Goal: Information Seeking & Learning: Learn about a topic

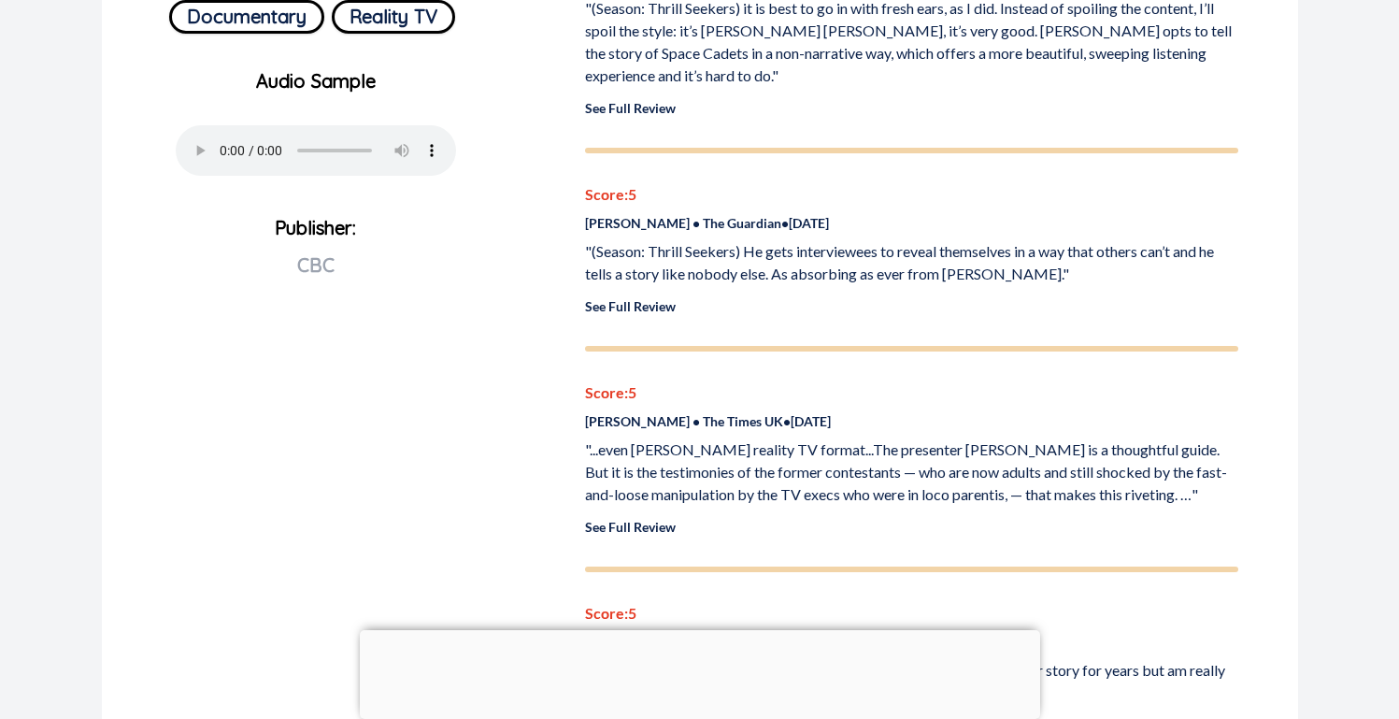
scroll to position [748, 0]
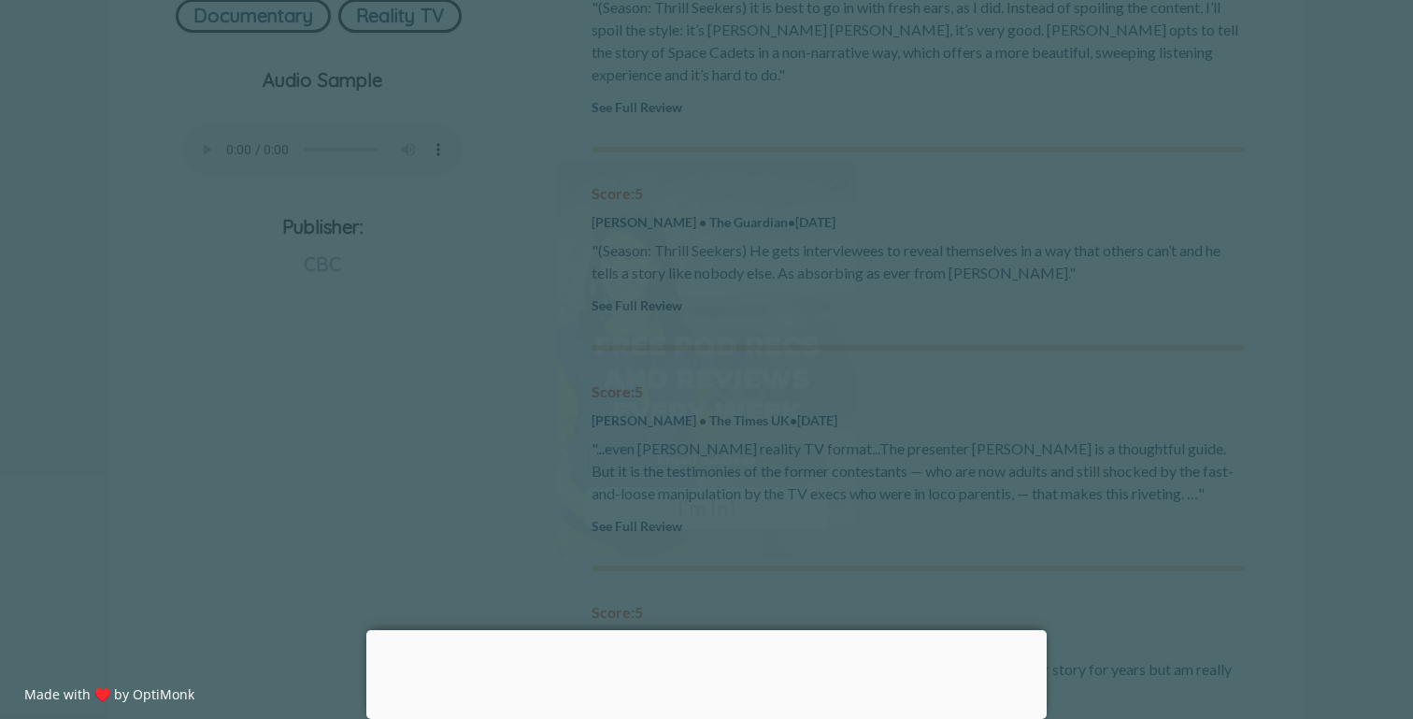
click at [843, 182] on div "X" at bounding box center [837, 181] width 28 height 28
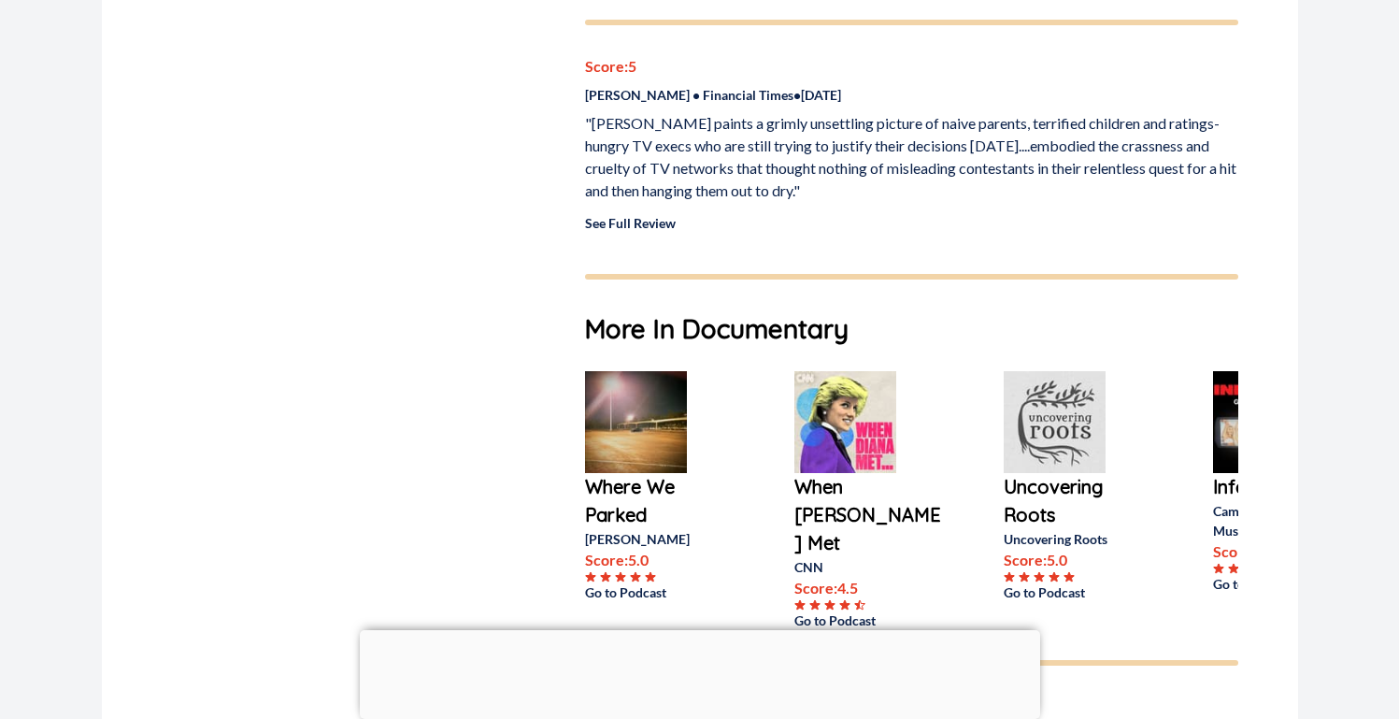
scroll to position [1869, 0]
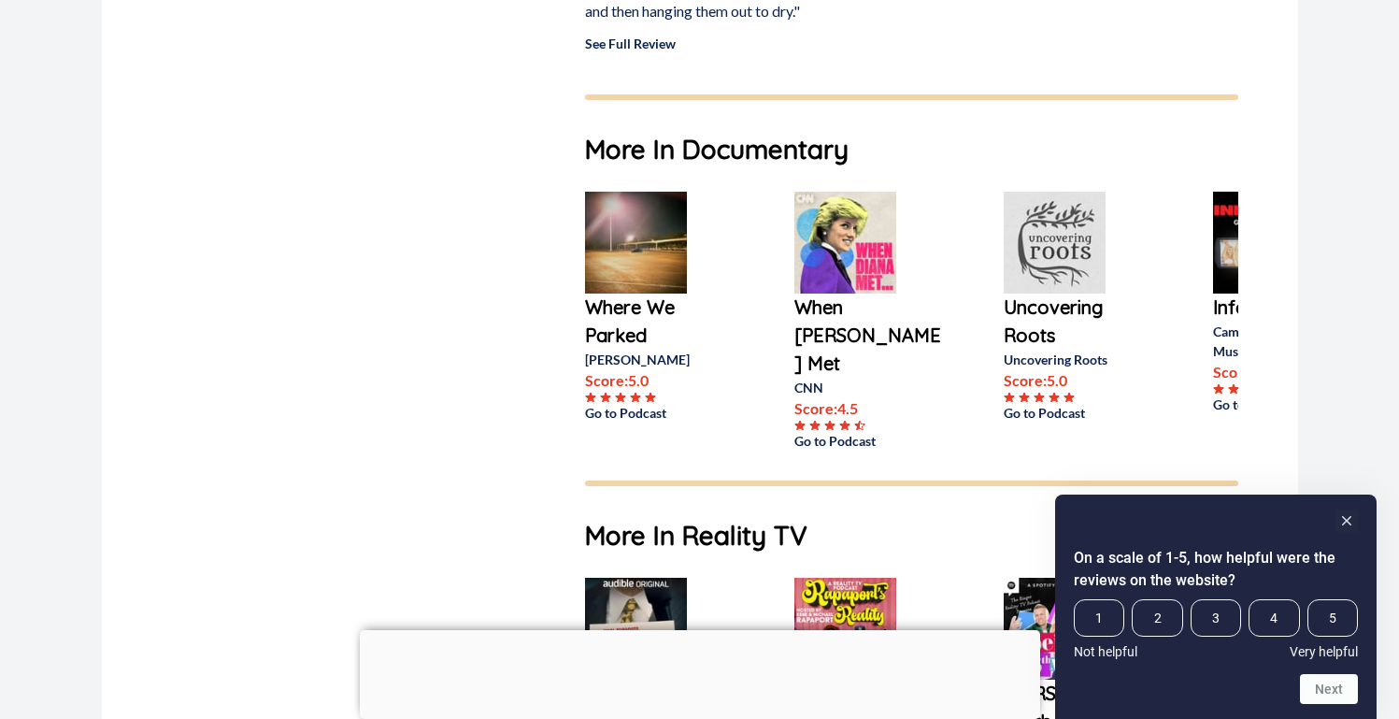
click at [655, 256] on img at bounding box center [636, 243] width 102 height 102
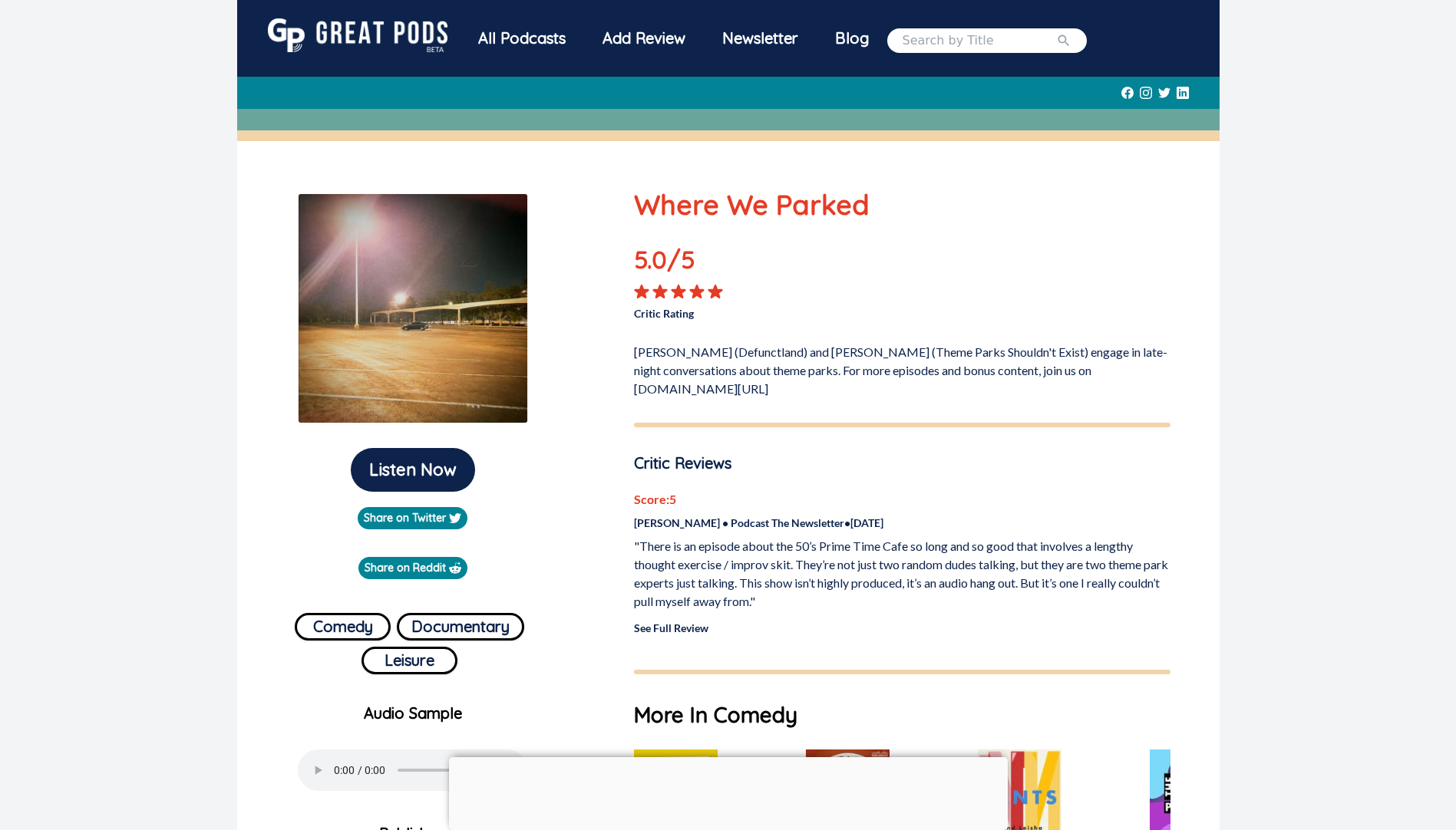
click at [547, 41] on div "All Podcasts" at bounding box center [521, 38] width 124 height 40
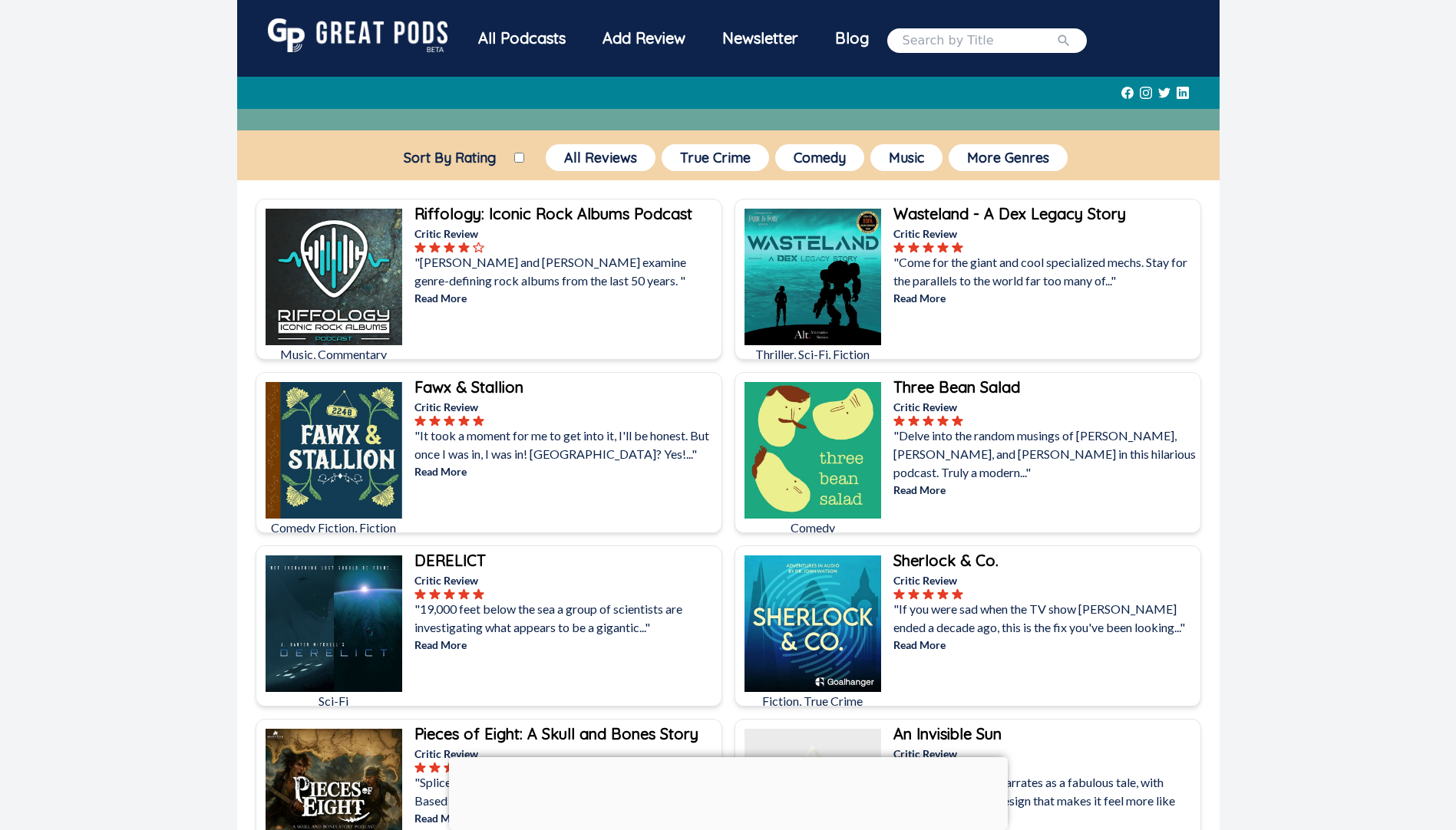
click at [954, 41] on input "search" at bounding box center [979, 40] width 154 height 18
type input "b"
type input "scandal"
click at [1056, 31] on button "submit" at bounding box center [1063, 40] width 16 height 18
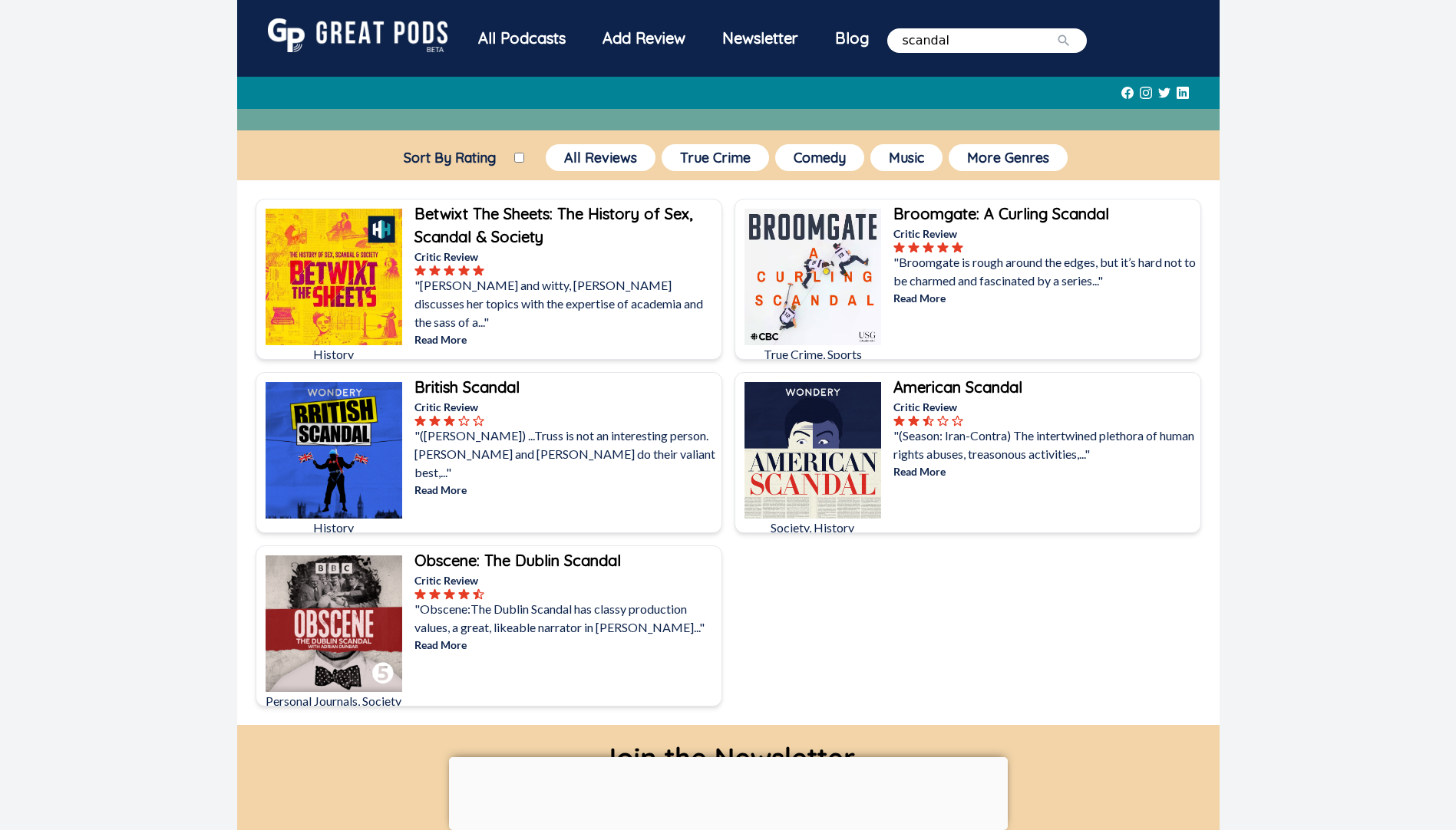
click at [504, 434] on p ""([PERSON_NAME]) ...Truss is not an interesting person. [PERSON_NAME] and [PERS…" at bounding box center [567, 454] width 304 height 55
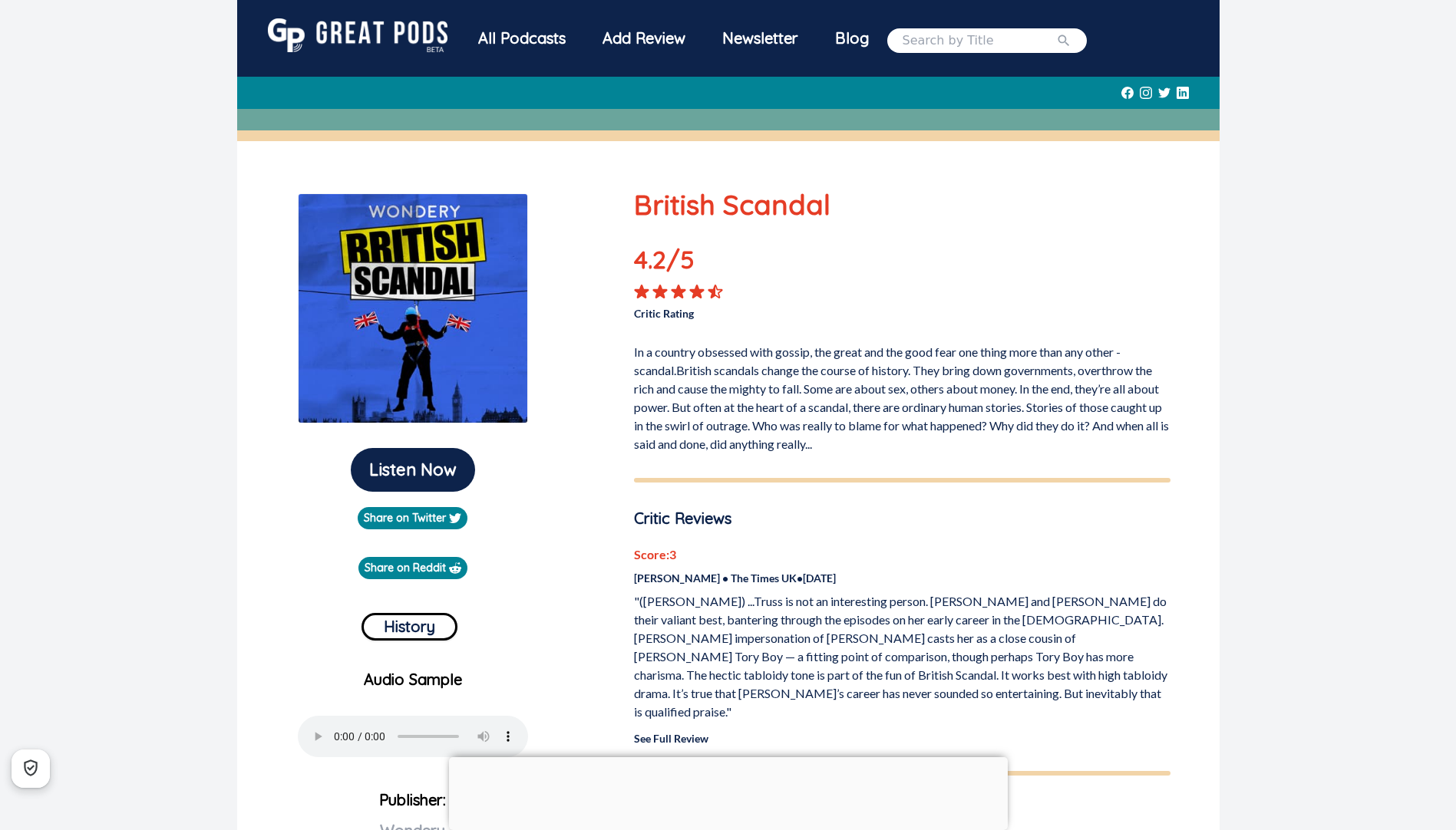
click at [718, 293] on icon at bounding box center [715, 291] width 14 height 12
click at [441, 478] on button "Listen Now" at bounding box center [412, 470] width 124 height 44
click at [547, 42] on div "All Podcasts" at bounding box center [521, 38] width 124 height 40
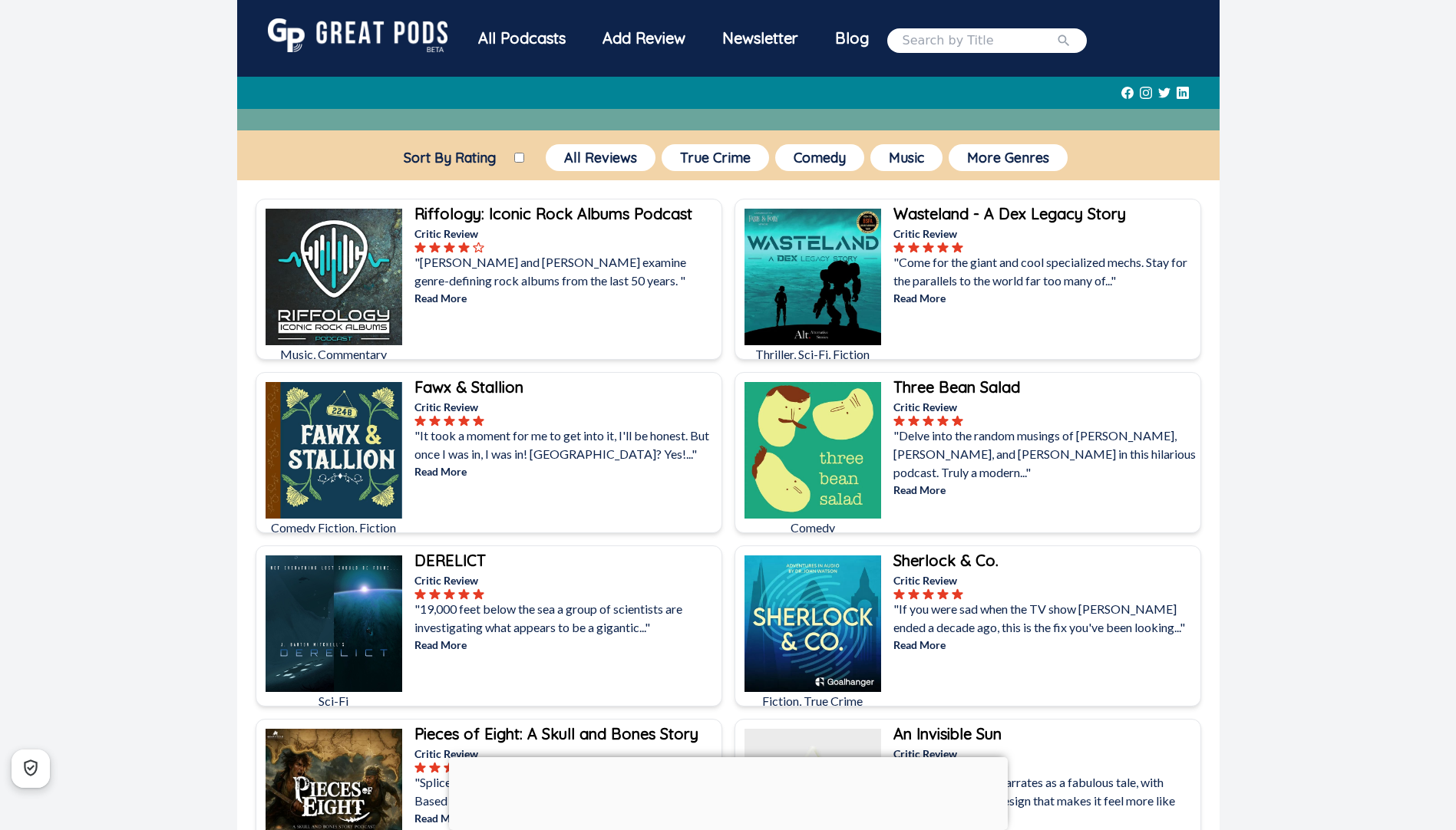
click at [519, 157] on input "Sort By Rating" at bounding box center [519, 158] width 10 height 10
checkbox input "true"
click at [733, 163] on button "True Crime" at bounding box center [715, 158] width 108 height 27
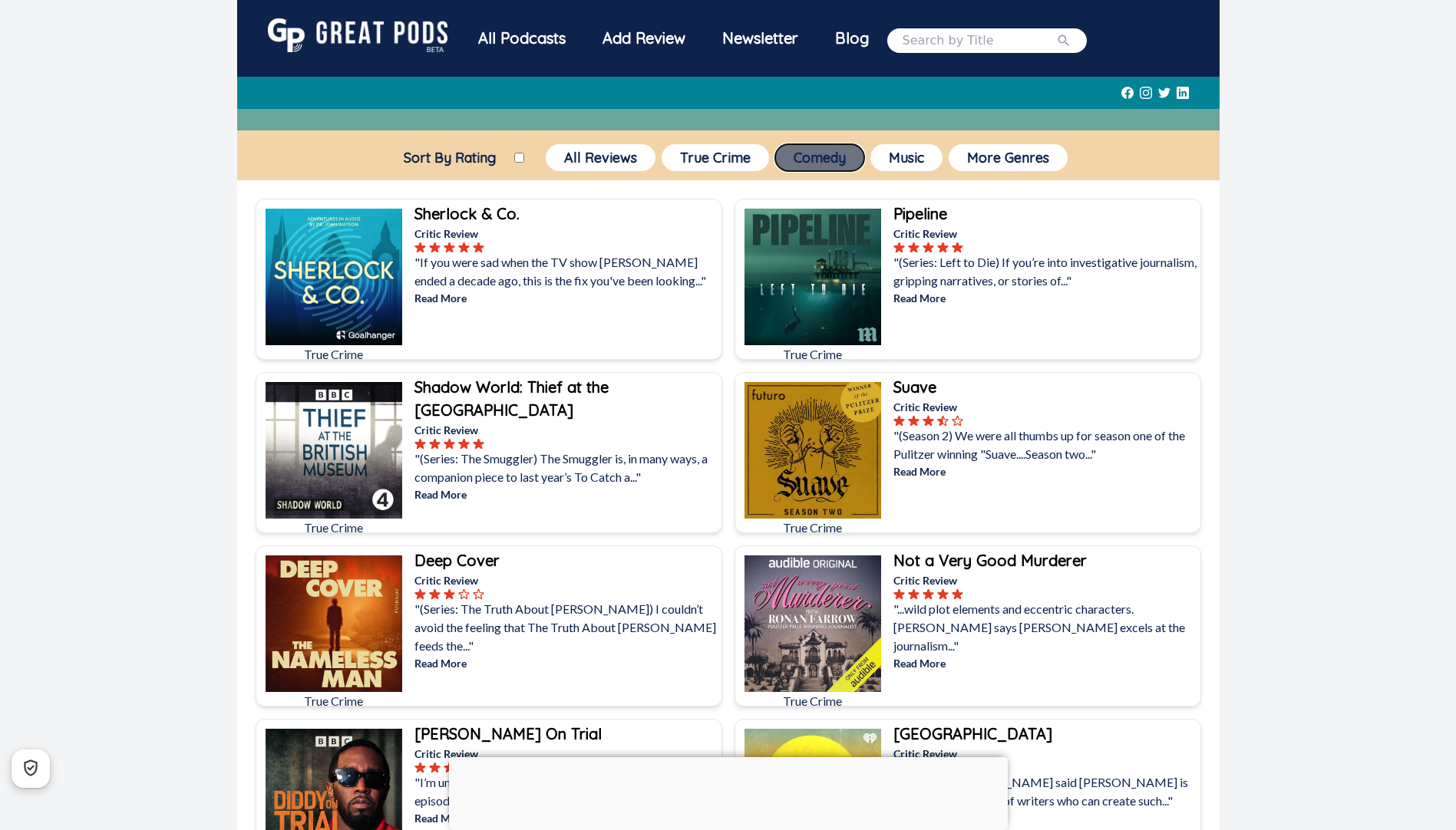
click at [849, 150] on button "Comedy" at bounding box center [820, 158] width 89 height 27
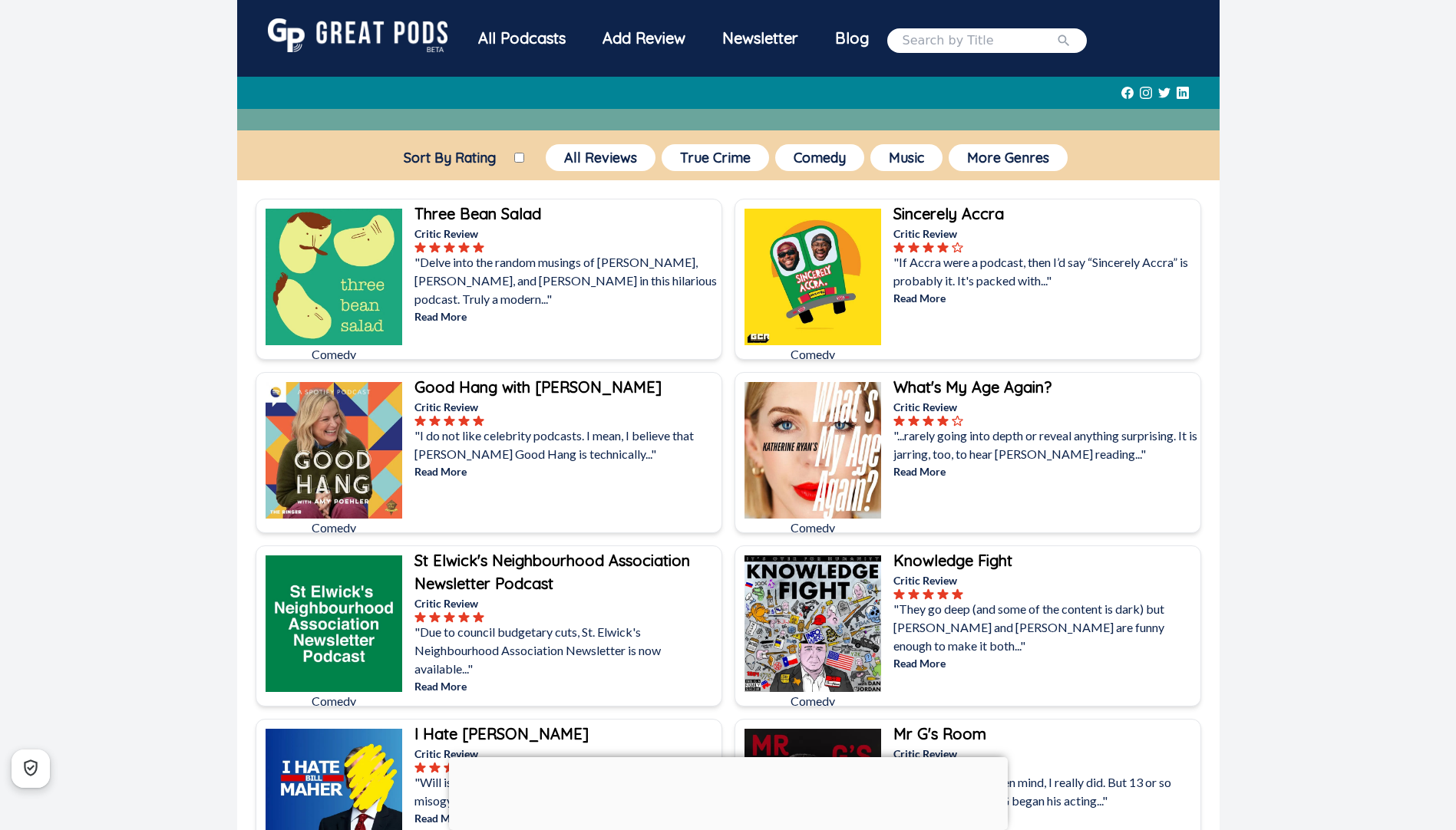
click at [517, 154] on input "Sort By Rating" at bounding box center [519, 158] width 10 height 10
checkbox input "true"
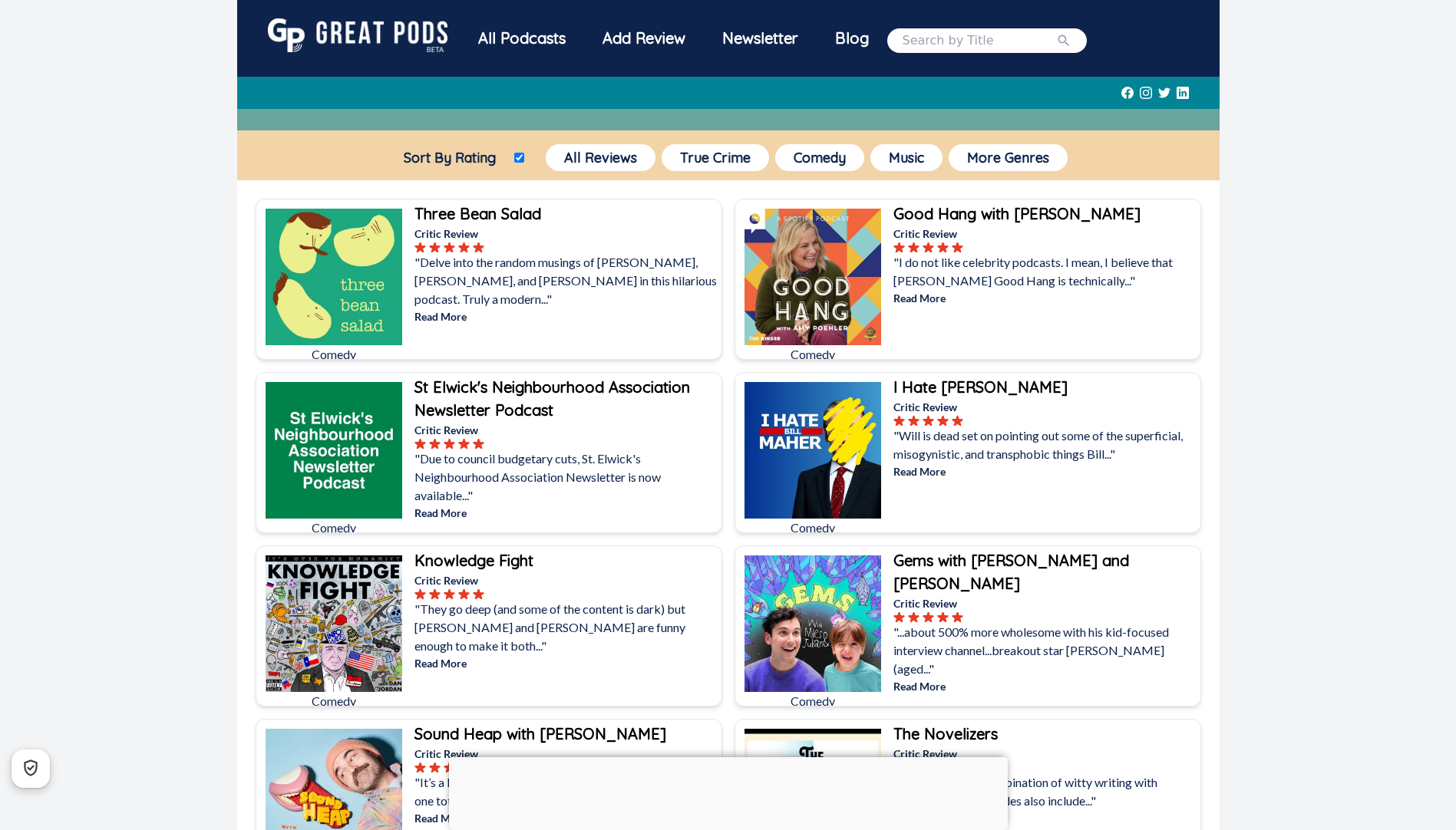
drag, startPoint x: 923, startPoint y: 39, endPoint x: 952, endPoint y: 46, distance: 29.8
click at [926, 39] on input "search" at bounding box center [979, 40] width 154 height 18
type input "no such thing as a fish"
click at [1056, 31] on button "submit" at bounding box center [1063, 40] width 16 height 18
click at [1056, 40] on icon "submit" at bounding box center [1063, 40] width 16 height 16
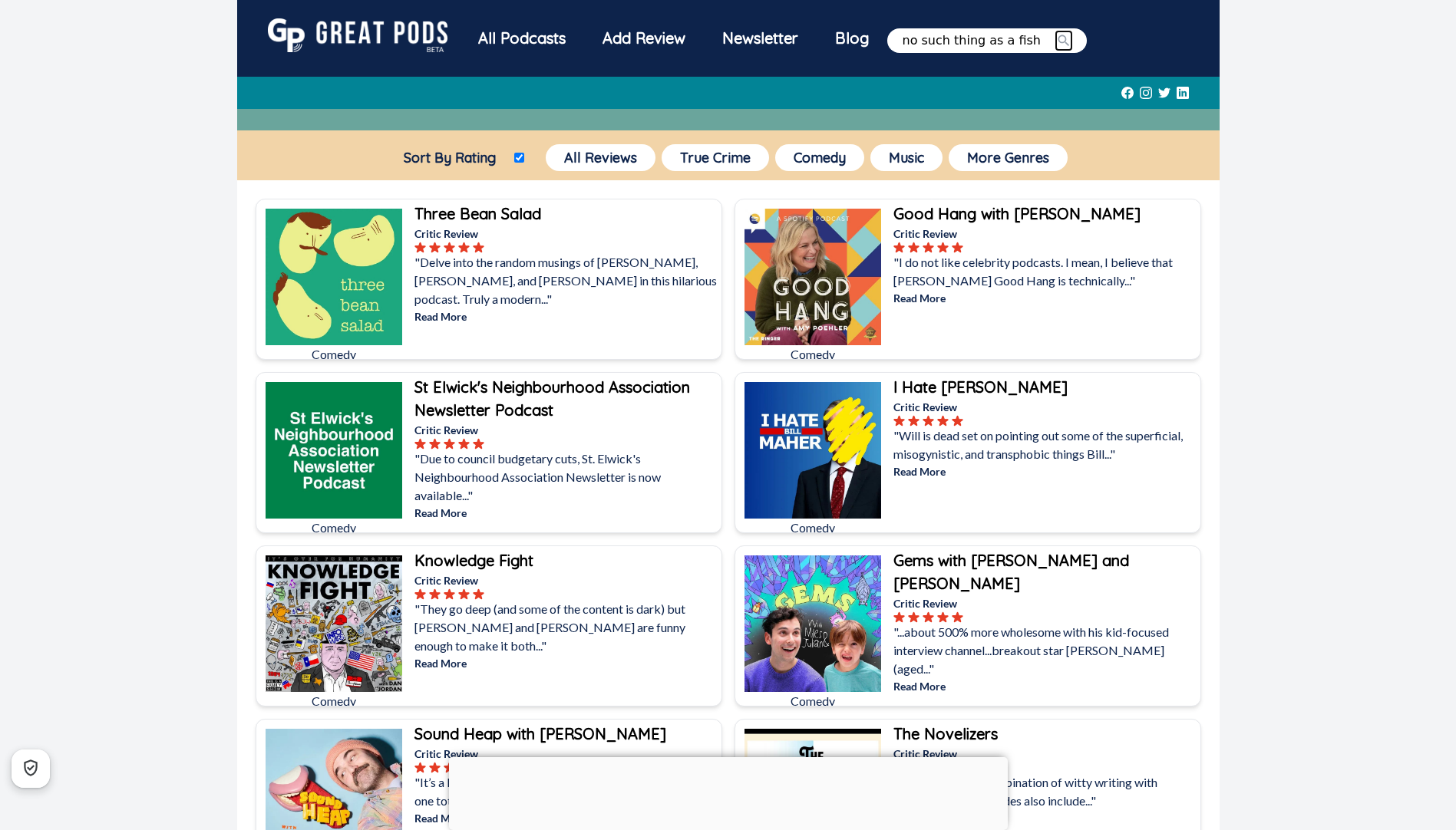
click at [1056, 40] on icon "submit" at bounding box center [1063, 40] width 16 height 16
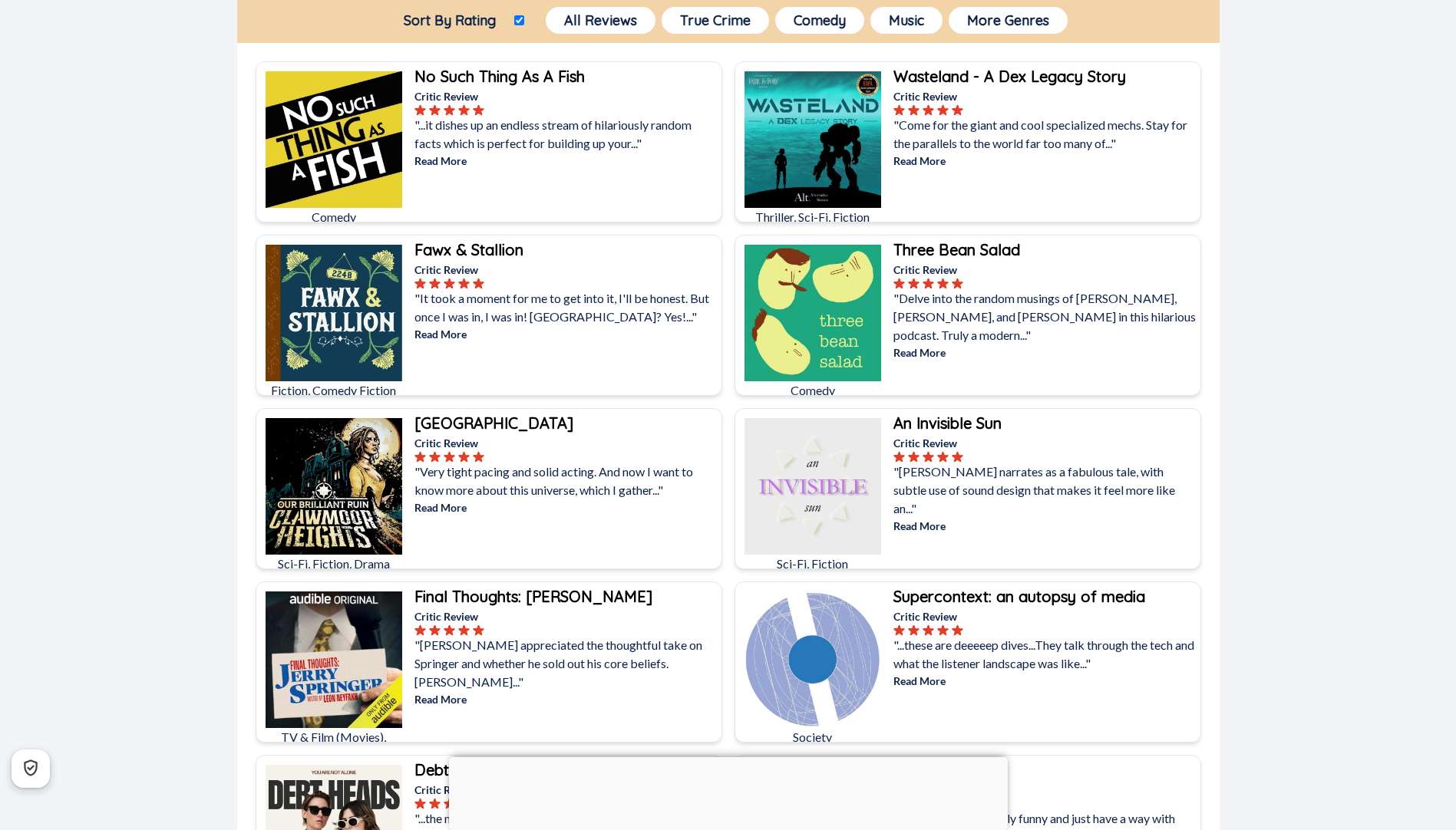
scroll to position [154, 0]
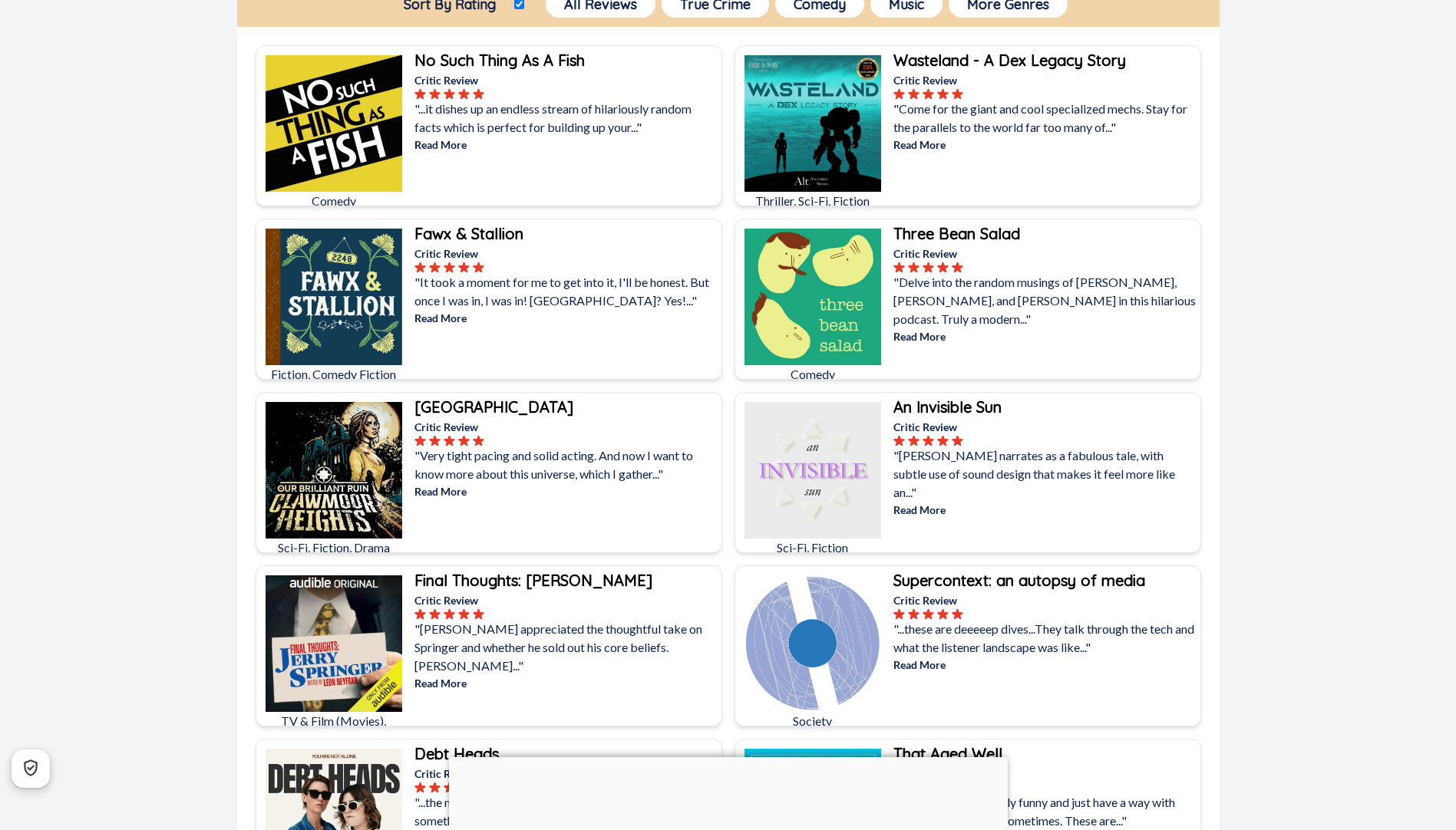
click at [841, 308] on img at bounding box center [813, 297] width 136 height 136
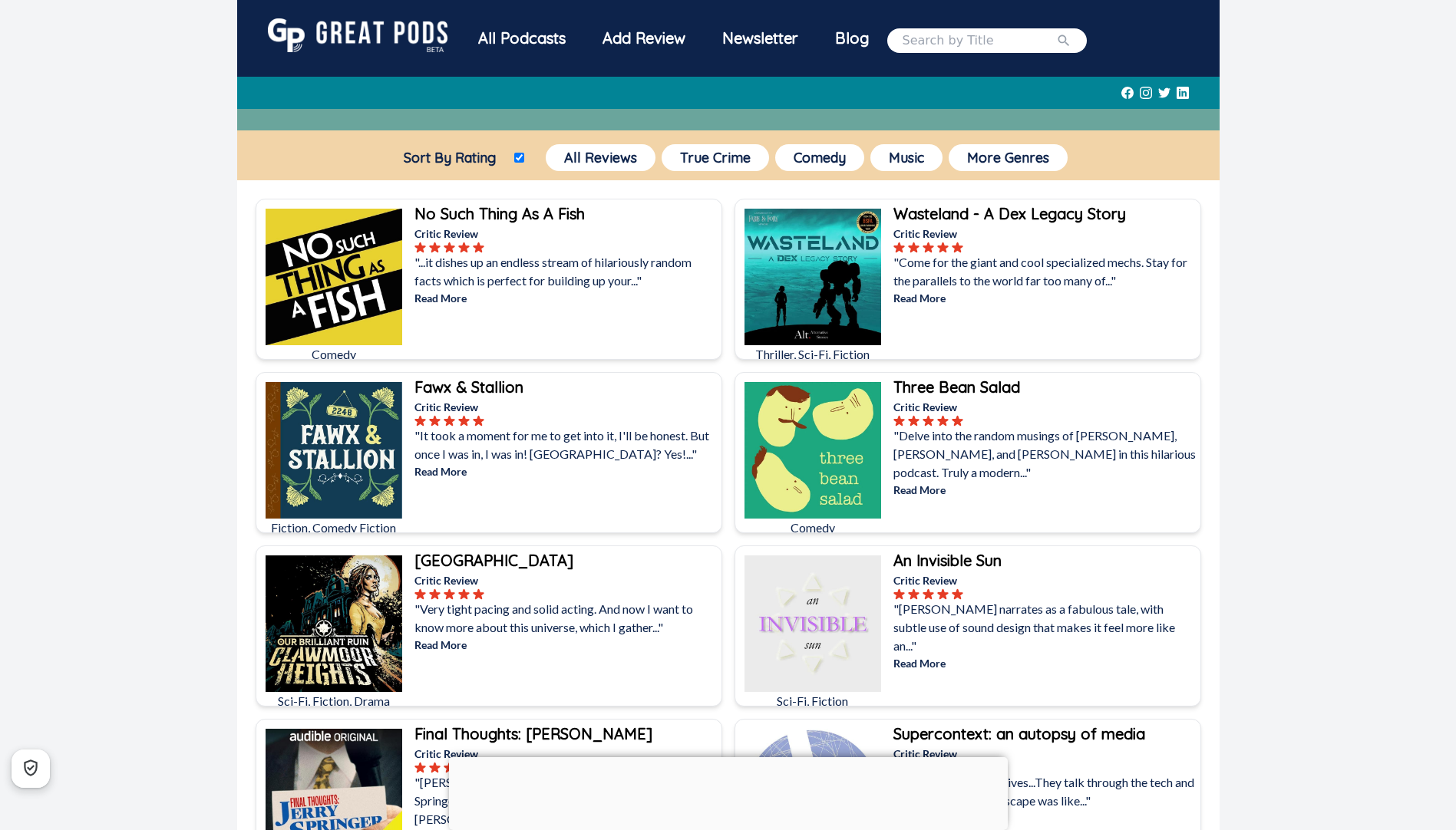
click at [837, 589] on img at bounding box center [813, 624] width 136 height 136
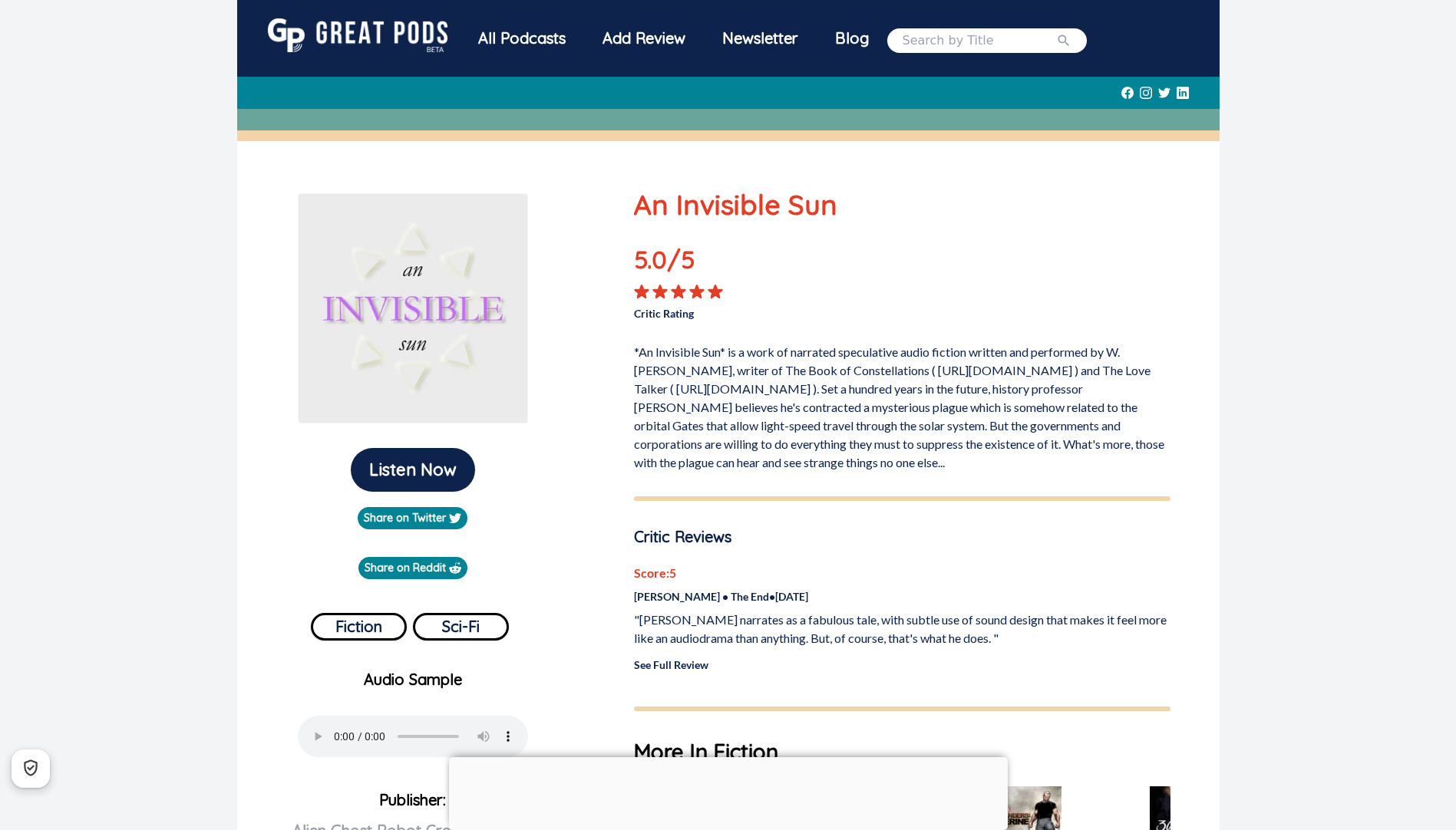
click at [206, 407] on div "All Podcasts Add Review Newsletter Blog Listen Now Share on Twitter Share on Re…" at bounding box center [728, 775] width 1456 height 1550
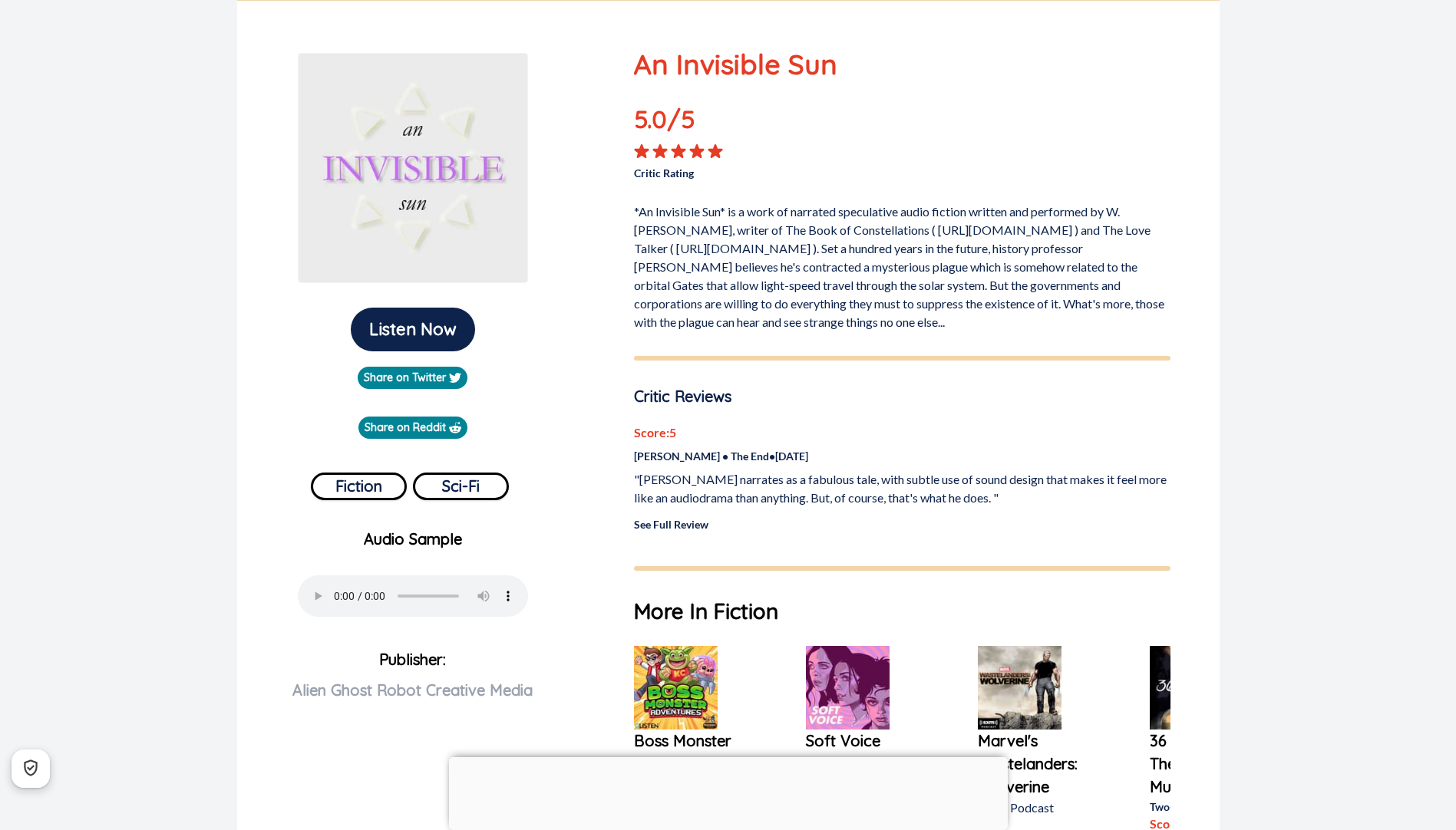
scroll to position [154, 0]
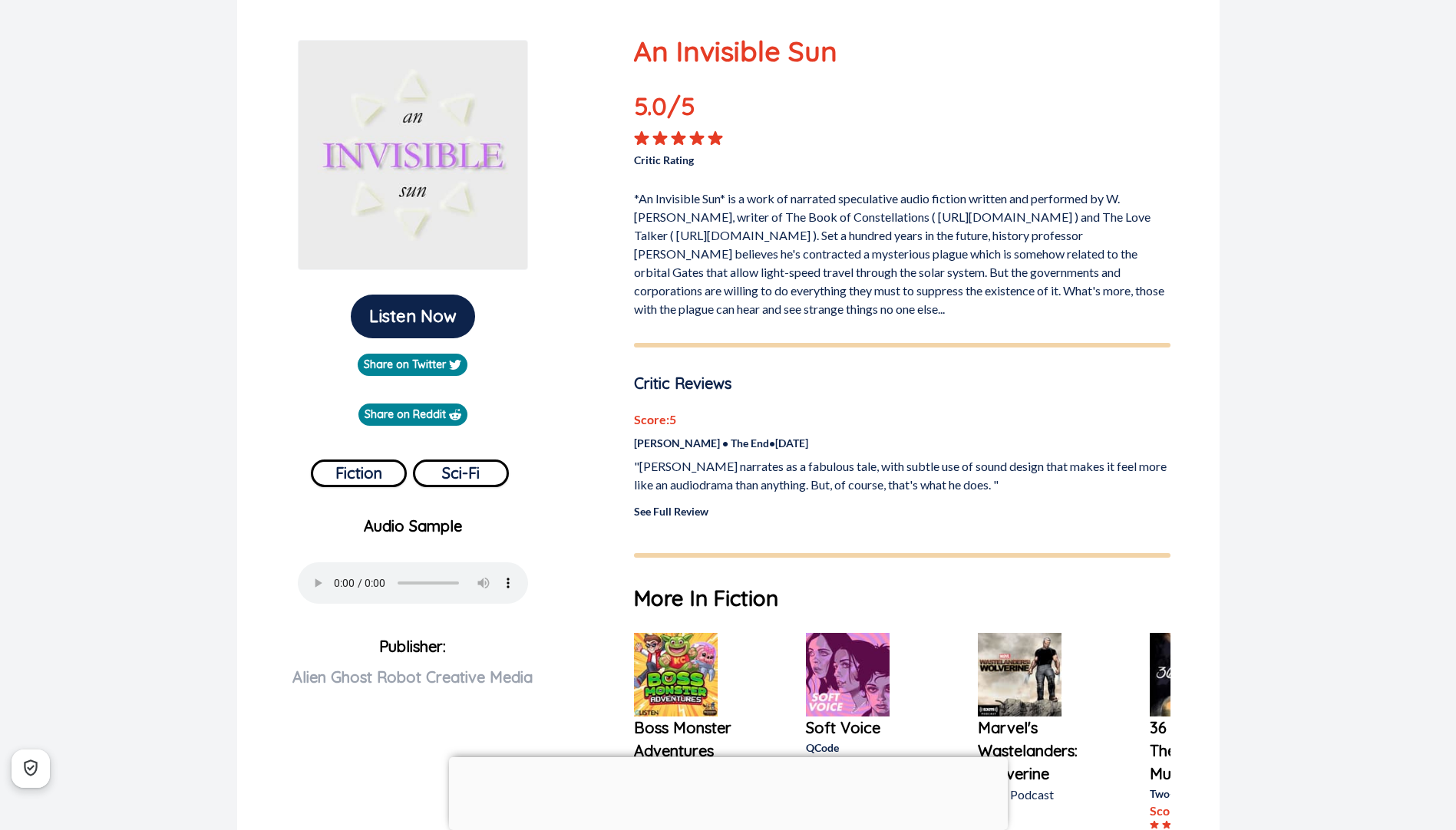
click at [674, 511] on link "See Full Review" at bounding box center [671, 511] width 75 height 13
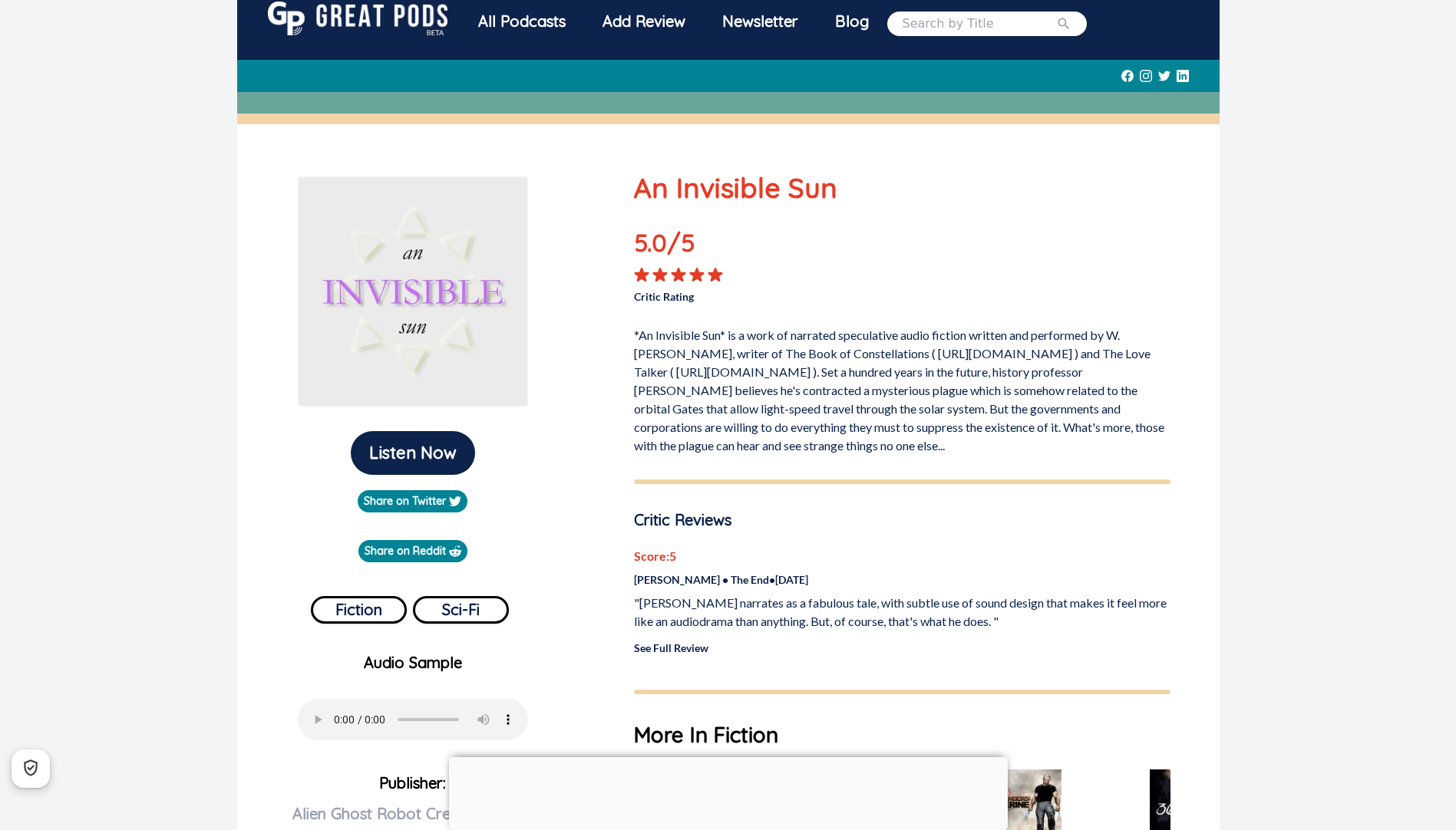
scroll to position [0, 0]
